Goal: Transaction & Acquisition: Purchase product/service

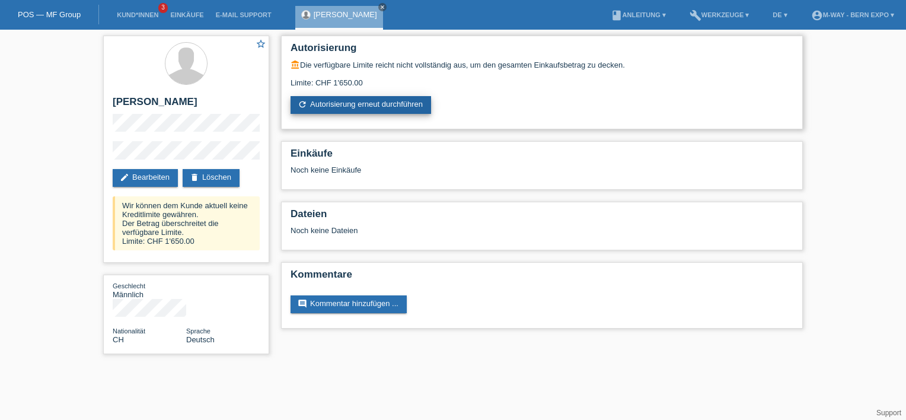
click at [344, 106] on link "refresh Autorisierung erneut durchführen" at bounding box center [361, 105] width 141 height 18
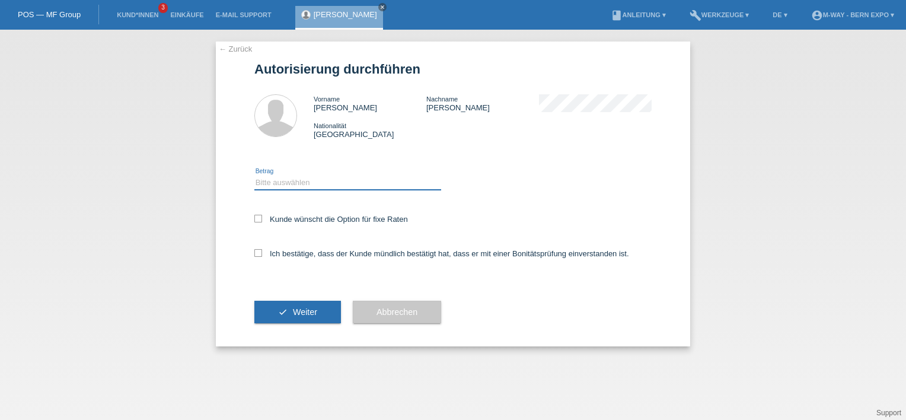
click at [300, 183] on select "Bitte auswählen CHF 1.00 - CHF 499.00 CHF 500.00 - CHF 1'999.00 CHF 2'000.00 - …" at bounding box center [347, 183] width 187 height 14
select select "3"
click at [254, 176] on select "Bitte auswählen CHF 1.00 - CHF 499.00 CHF 500.00 - CHF 1'999.00 CHF 2'000.00 - …" at bounding box center [347, 183] width 187 height 14
click at [264, 254] on label "Ich bestätige, dass der Kunde mündlich bestätigt hat, dass er mit einer Bonität…" at bounding box center [441, 253] width 375 height 9
click at [262, 254] on input "Ich bestätige, dass der Kunde mündlich bestätigt hat, dass er mit einer Bonität…" at bounding box center [258, 253] width 8 height 8
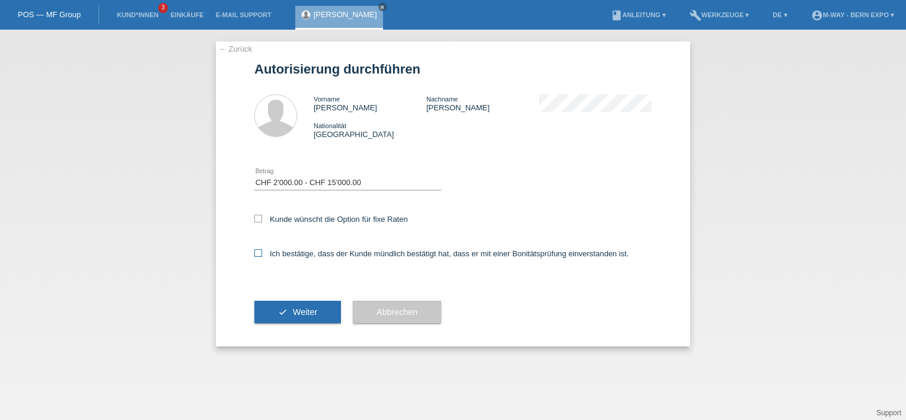
checkbox input "true"
click at [307, 317] on button "check Weiter" at bounding box center [297, 312] width 87 height 23
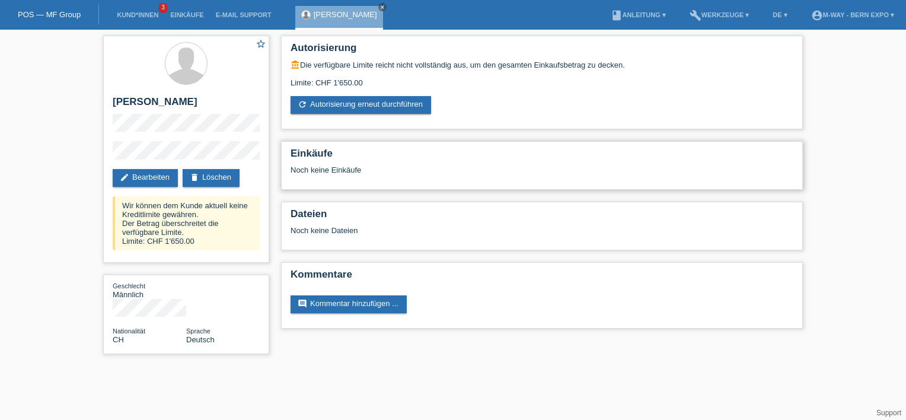
click at [346, 160] on h2 "Einkäufe" at bounding box center [542, 157] width 503 height 18
click at [365, 228] on div "Noch keine Dateien" at bounding box center [472, 230] width 362 height 9
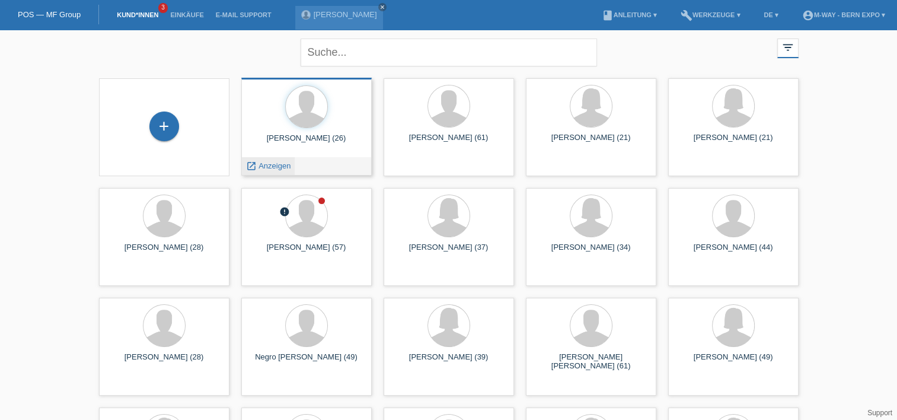
click at [278, 166] on span "Anzeigen" at bounding box center [275, 165] width 32 height 9
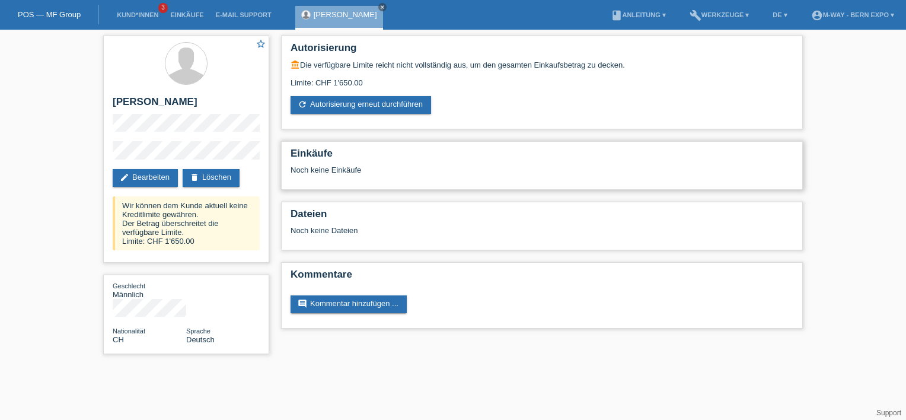
click at [352, 164] on h2 "Einkäufe" at bounding box center [542, 157] width 503 height 18
click at [365, 104] on link "refresh Autorisierung erneut durchführen" at bounding box center [361, 105] width 141 height 18
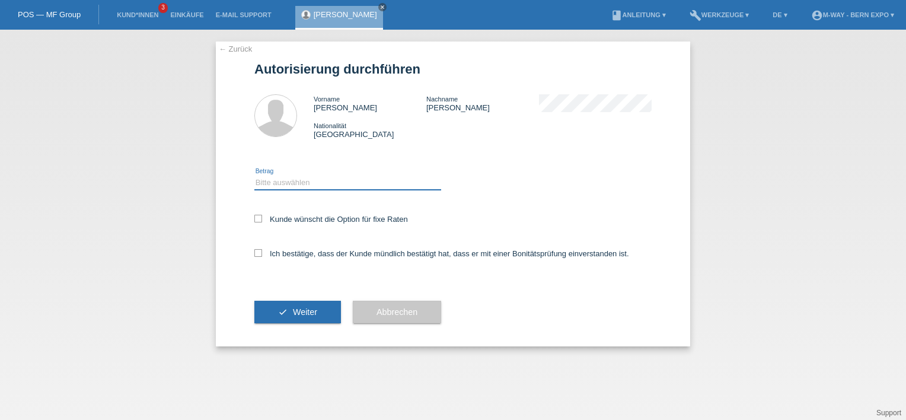
click at [335, 185] on select "Bitte auswählen CHF 1.00 - CHF 499.00 CHF 500.00 - CHF 1'999.00 CHF 2'000.00 - …" at bounding box center [347, 183] width 187 height 14
click at [254, 176] on select "Bitte auswählen CHF 1.00 - CHF 499.00 CHF 500.00 - CHF 1'999.00 CHF 2'000.00 - …" at bounding box center [347, 183] width 187 height 14
click at [352, 185] on select "Bitte auswählen CHF 1.00 - CHF 499.00 CHF 500.00 - CHF 1'999.00 CHF 2'000.00 - …" at bounding box center [347, 183] width 187 height 14
select select "2"
click at [254, 176] on select "Bitte auswählen CHF 1.00 - CHF 499.00 CHF 500.00 - CHF 1'999.00 CHF 2'000.00 - …" at bounding box center [347, 183] width 187 height 14
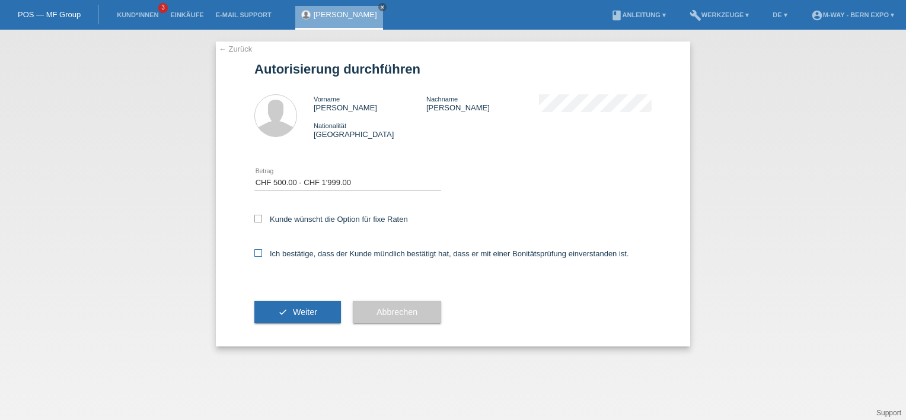
click at [265, 255] on label "Ich bestätige, dass der Kunde mündlich bestätigt hat, dass er mit einer Bonität…" at bounding box center [441, 253] width 375 height 9
click at [262, 255] on input "Ich bestätige, dass der Kunde mündlich bestätigt hat, dass er mit einer Bonität…" at bounding box center [258, 253] width 8 height 8
checkbox input "true"
click at [305, 309] on span "Weiter" at bounding box center [305, 311] width 24 height 9
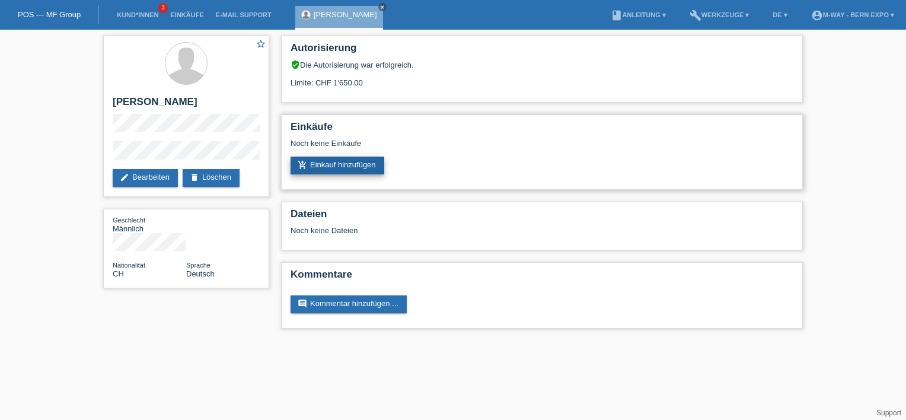
click at [327, 163] on link "add_shopping_cart Einkauf hinzufügen" at bounding box center [338, 166] width 94 height 18
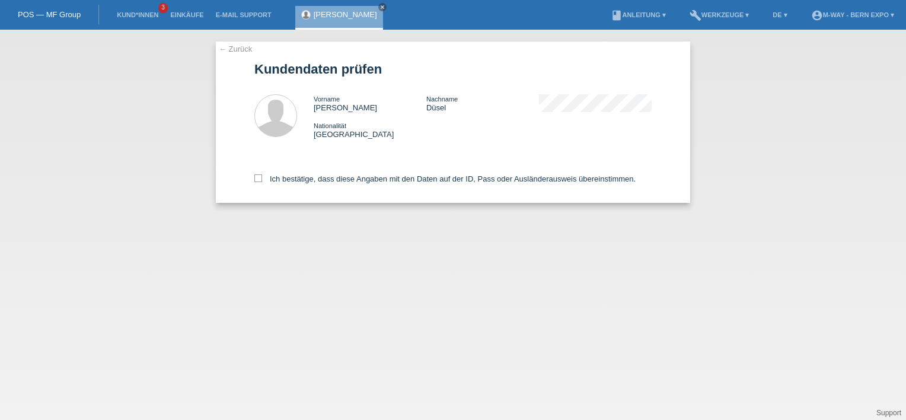
click at [254, 179] on div "← Zurück Kundendaten prüfen Vorname Nicolas Nachname Düsel Nationalität Schweiz" at bounding box center [453, 122] width 475 height 161
click at [261, 178] on icon at bounding box center [258, 178] width 8 height 8
click at [261, 178] on input "Ich bestätige, dass diese Angaben mit den Daten auf der ID, Pass oder Ausländer…" at bounding box center [258, 178] width 8 height 8
checkbox input "true"
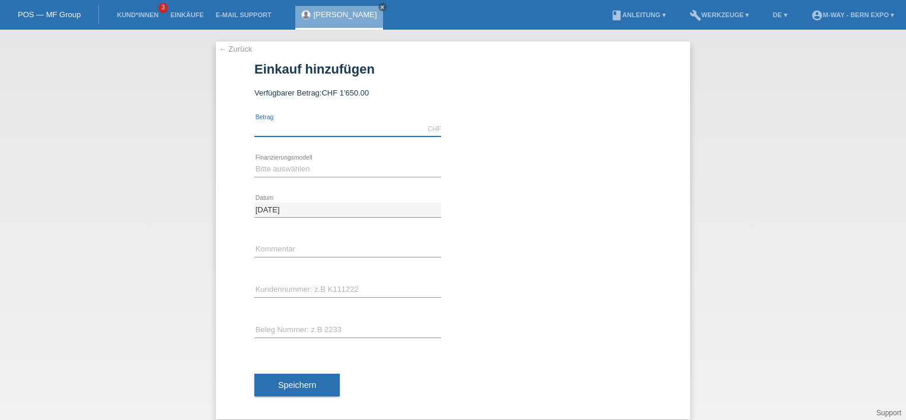
click at [363, 131] on input "text" at bounding box center [347, 129] width 187 height 15
type input "1650.00"
click at [307, 177] on icon at bounding box center [347, 177] width 187 height 1
click at [316, 175] on select "Bitte auswählen Fixe Raten Kauf auf Rechnung mit Teilzahlungsoption" at bounding box center [347, 169] width 187 height 14
select select "77"
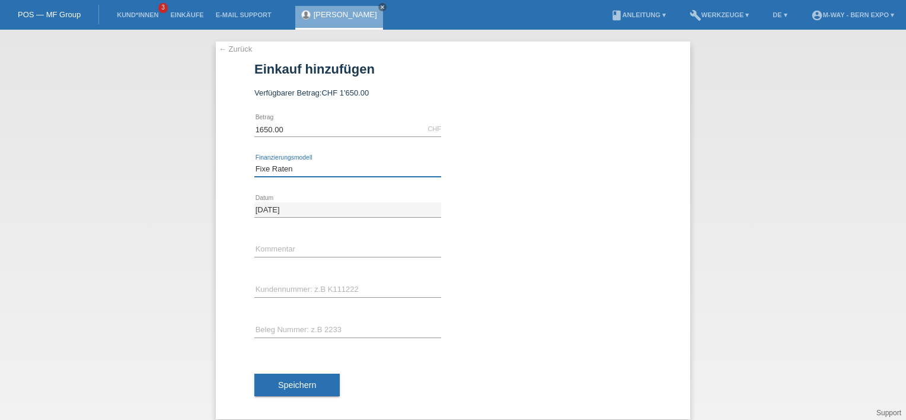
click at [254, 162] on select "Bitte auswählen Fixe Raten Kauf auf Rechnung mit Teilzahlungsoption" at bounding box center [347, 169] width 187 height 14
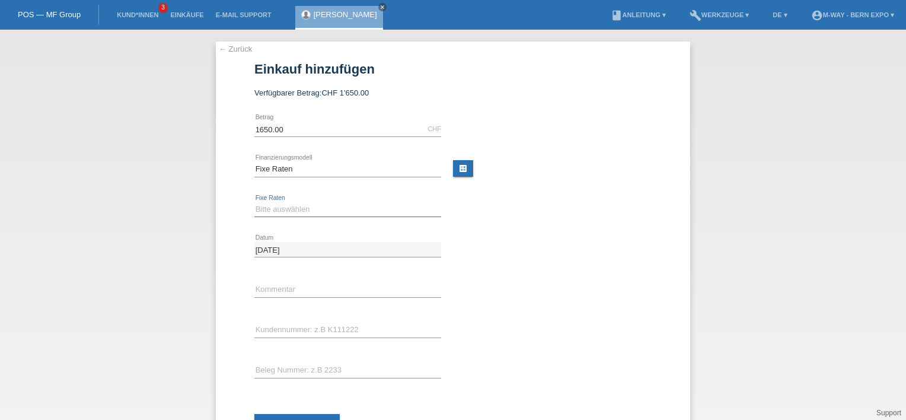
click at [335, 214] on select "Bitte auswählen 4 Raten 5 Raten 6 Raten 7 Raten 8 Raten 9 Raten 10 Raten 11 Rat…" at bounding box center [347, 209] width 187 height 14
select select "172"
click at [254, 202] on select "Bitte auswählen 4 Raten 5 Raten 6 Raten 7 Raten 8 Raten 9 Raten 10 Raten 11 Rat…" at bounding box center [347, 209] width 187 height 14
click at [347, 329] on input "text" at bounding box center [347, 330] width 187 height 15
click at [271, 330] on input "text" at bounding box center [347, 330] width 187 height 15
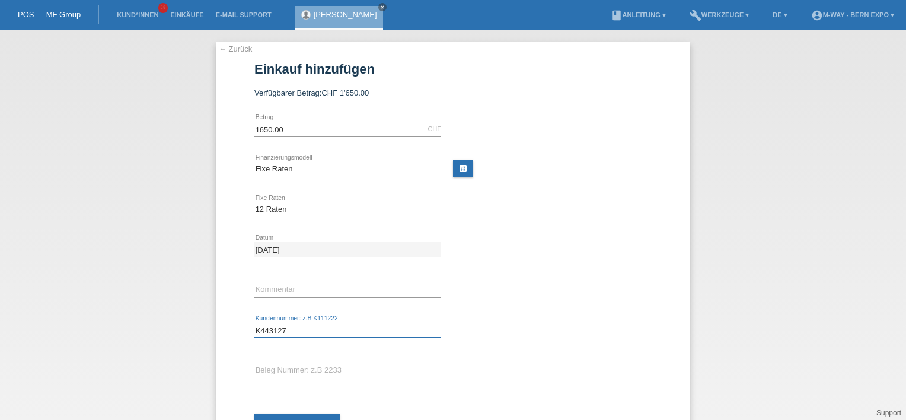
type input "K443127"
click at [316, 373] on input "text" at bounding box center [347, 370] width 187 height 15
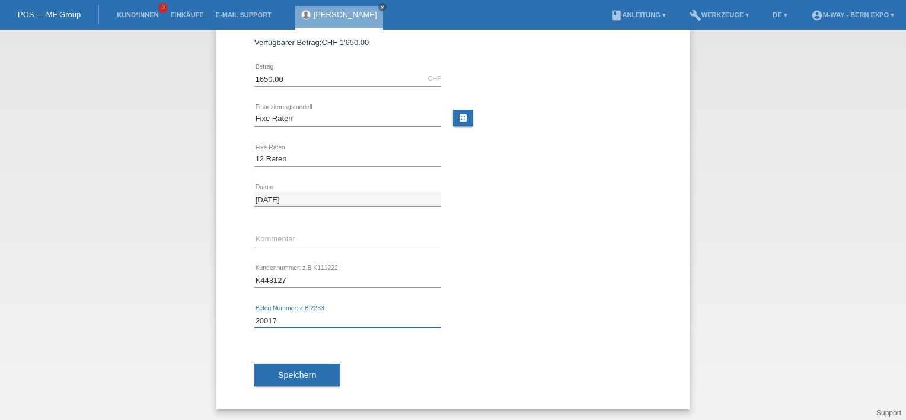
type input "20017"
click at [317, 373] on button "Speichern" at bounding box center [296, 375] width 85 height 23
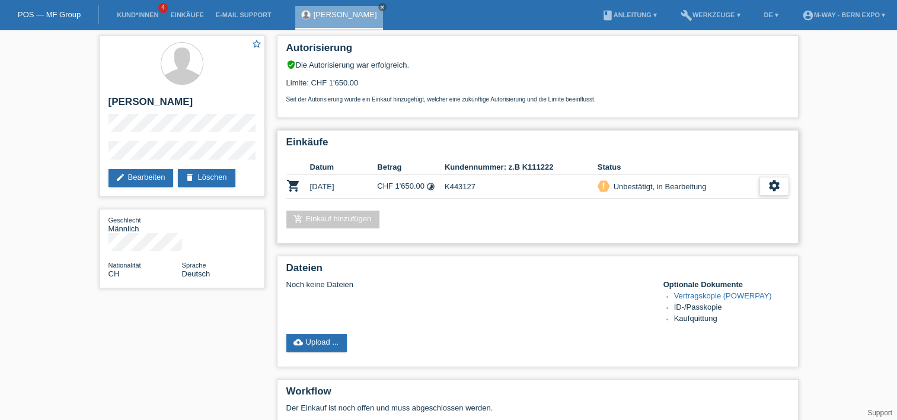
click at [770, 181] on icon "settings" at bounding box center [774, 185] width 13 height 13
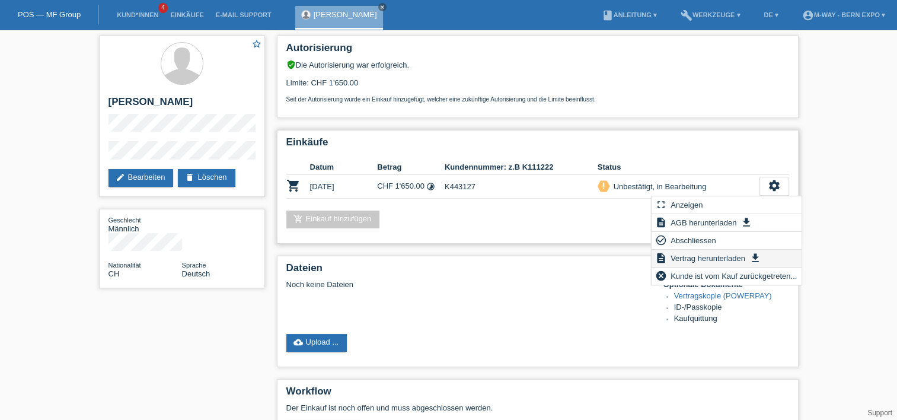
click at [704, 259] on span "Vertrag herunterladen" at bounding box center [708, 258] width 78 height 14
